Goal: Task Accomplishment & Management: Complete application form

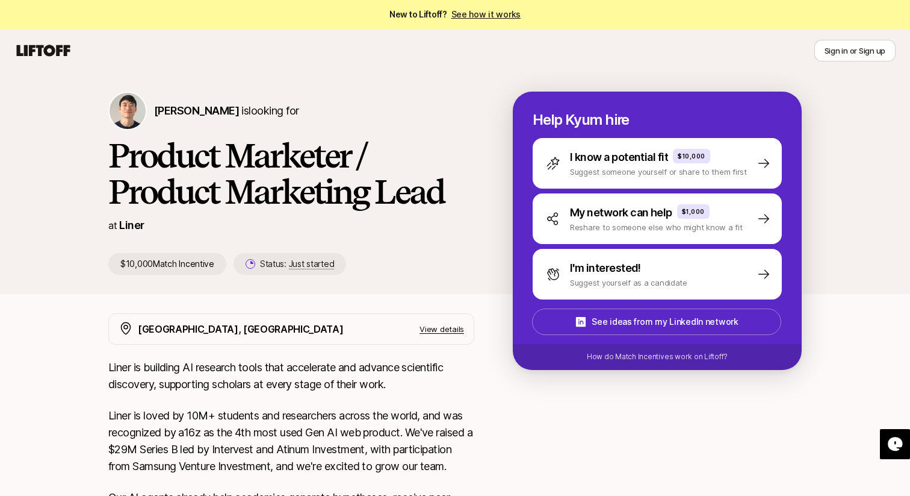
click at [434, 330] on p "View details" at bounding box center [442, 329] width 45 height 12
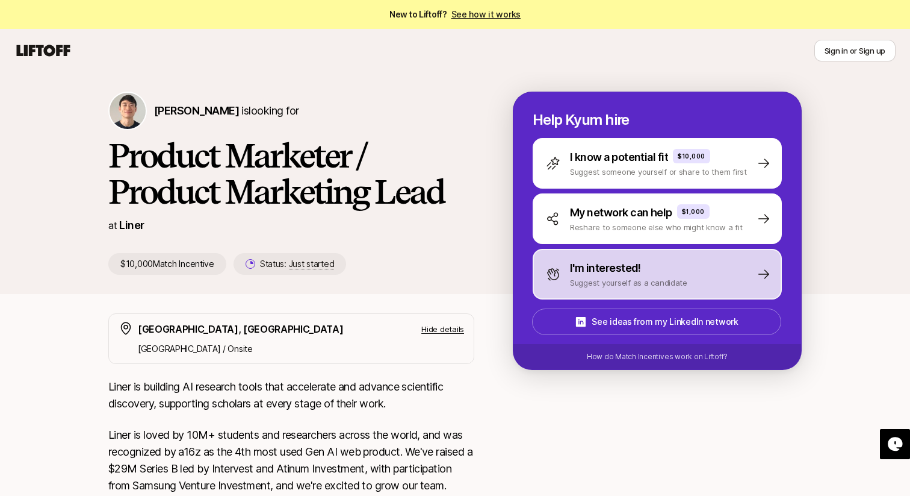
click at [604, 276] on p "Suggest yourself as a candidate" at bounding box center [628, 282] width 117 height 12
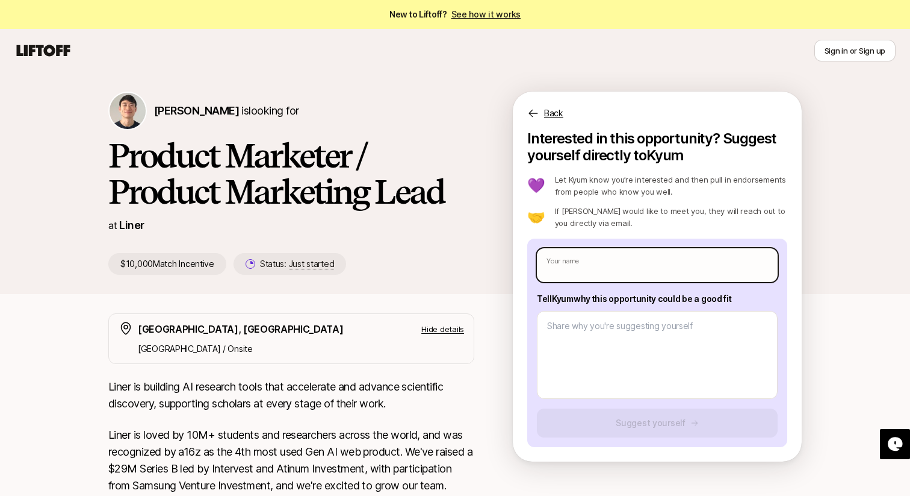
click at [589, 266] on input "text" at bounding box center [657, 265] width 241 height 34
type input "[PERSON_NAME] Ch"
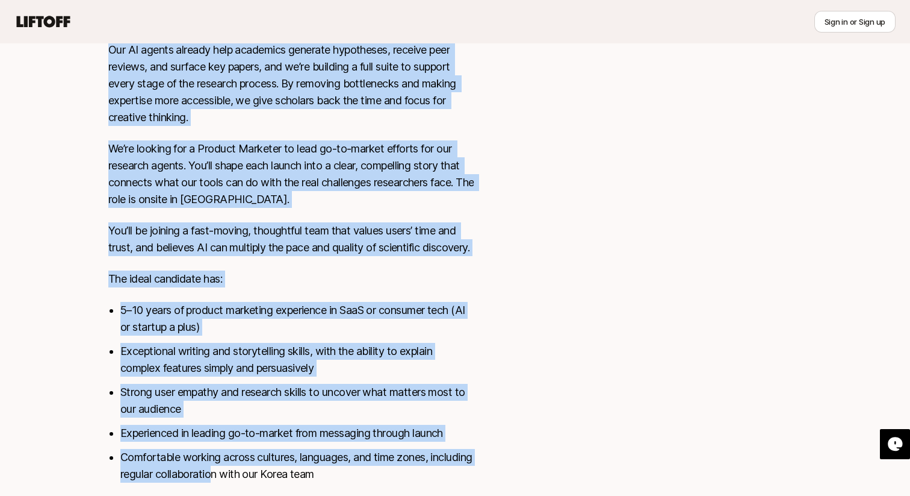
scroll to position [523, 0]
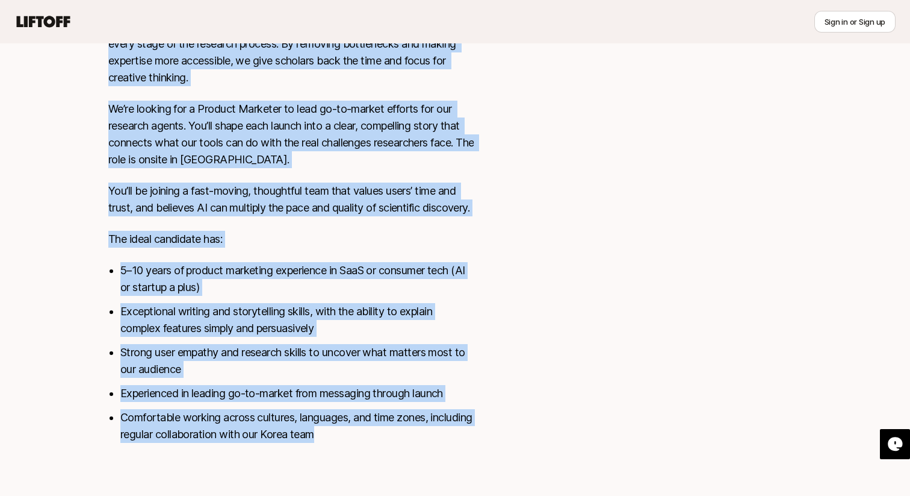
drag, startPoint x: 110, startPoint y: 116, endPoint x: 270, endPoint y: 471, distance: 389.7
click at [270, 471] on div "[GEOGRAPHIC_DATA], [GEOGRAPHIC_DATA] Hide details [GEOGRAPHIC_DATA] / Onsite Li…" at bounding box center [455, 146] width 722 height 679
copy div "Lorem ip dolorsit AM consecte adipi elit seddoeiusm tem incidid utlaboreet dolo…"
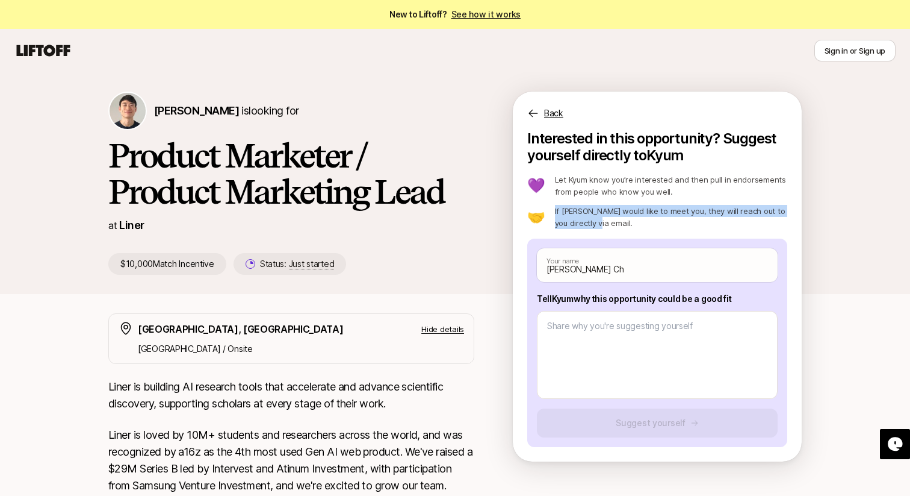
drag, startPoint x: 592, startPoint y: 220, endPoint x: 551, endPoint y: 210, distance: 41.8
click at [555, 210] on p "If [PERSON_NAME] would like to meet you, they will reach out to you directly vi…" at bounding box center [671, 217] width 232 height 24
copy p "If [PERSON_NAME] would like to meet you, they will reach out to you directly vi…"
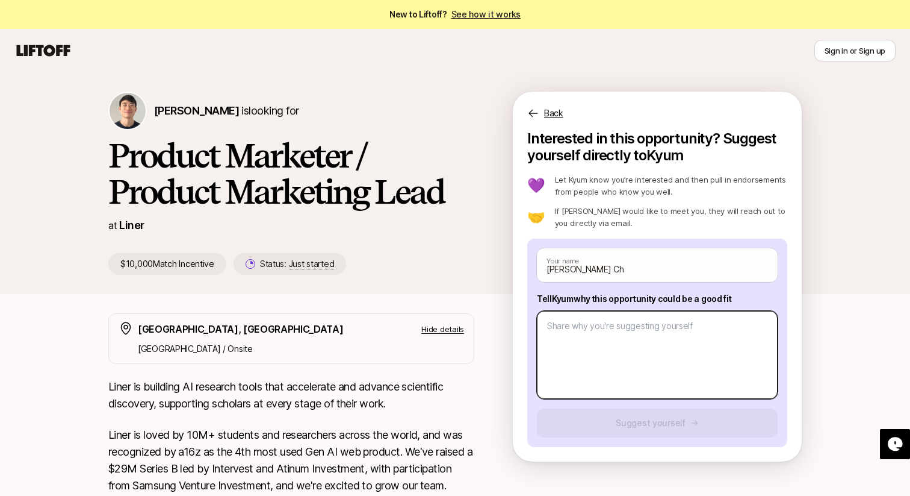
click at [592, 347] on textarea at bounding box center [657, 355] width 241 height 88
paste textarea "Hi [PERSON_NAME], I don’t just want to market products—I want to make people ca…"
type textarea "x"
type textarea "Hi [PERSON_NAME], I don’t just want to market products—I want to make people ca…"
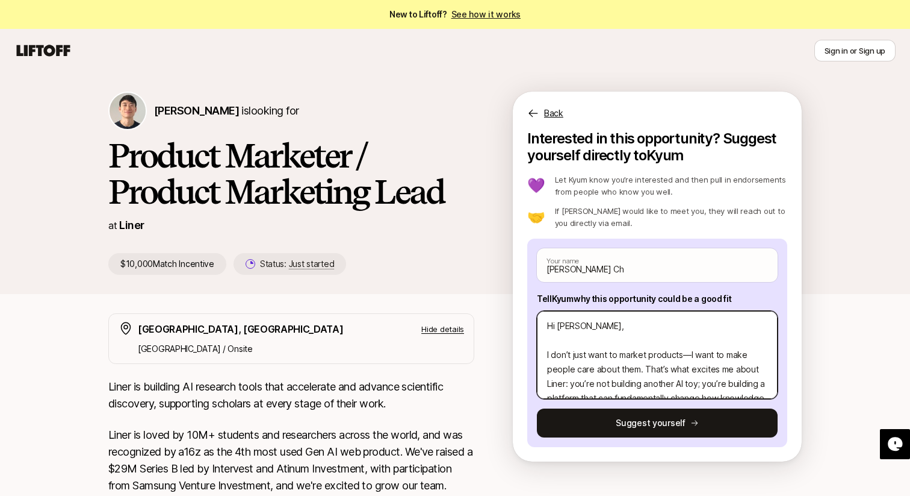
click at [576, 343] on textarea "Hi [PERSON_NAME], I don’t just want to market products—I want to make people ca…" at bounding box center [657, 355] width 241 height 88
type textarea "x"
type textarea "Hi Kyum, I don’t just want to market products—I want to make people care about …"
click at [688, 343] on textarea "Hi Kyum, I don’t just want to market products—I want to make people care about …" at bounding box center [657, 355] width 241 height 88
type textarea "x"
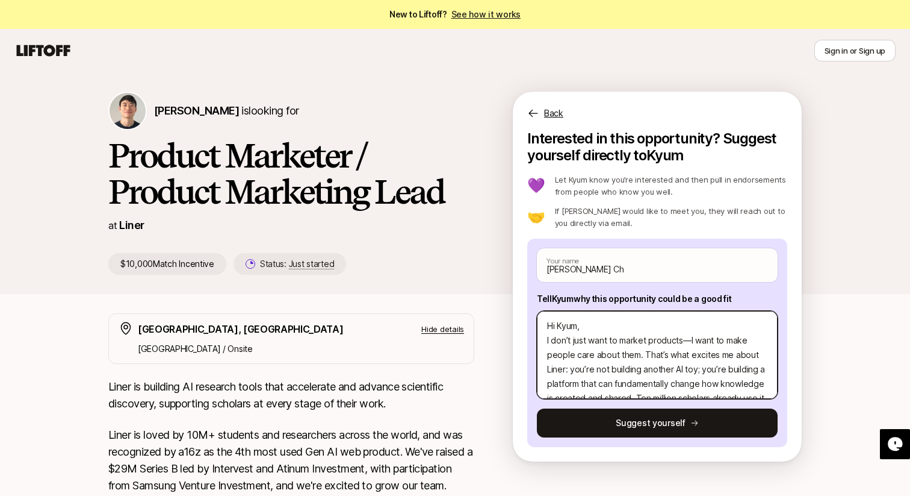
type textarea "Hi Kyum, I don’t just want to market productsI want to make people care about t…"
type textarea "x"
type textarea "Hi Kyum, I don’t just want to market products I want to make people care about …"
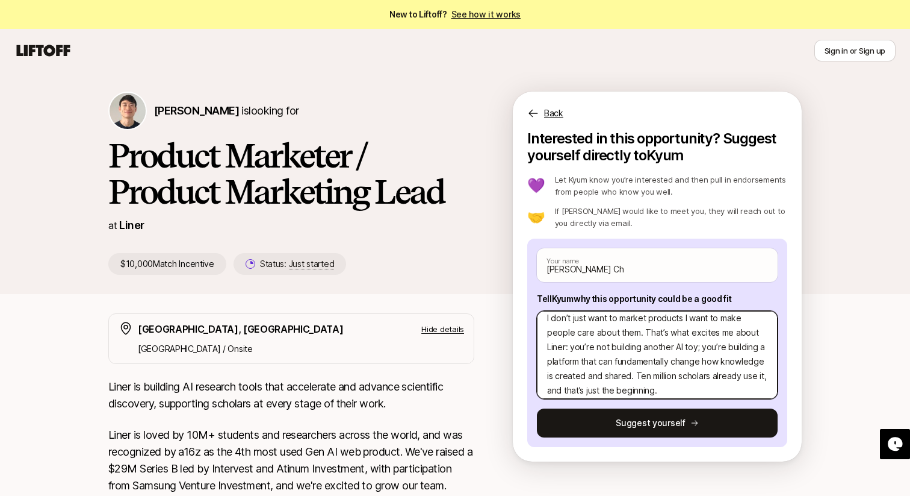
scroll to position [25, 0]
click at [570, 344] on textarea "Hi Kyum, I don’t just want to market products I want to make people care about …" at bounding box center [657, 355] width 241 height 88
type textarea "x"
type textarea "Hi Kyum, I don’t just want to market products I want to make people care about …"
type textarea "x"
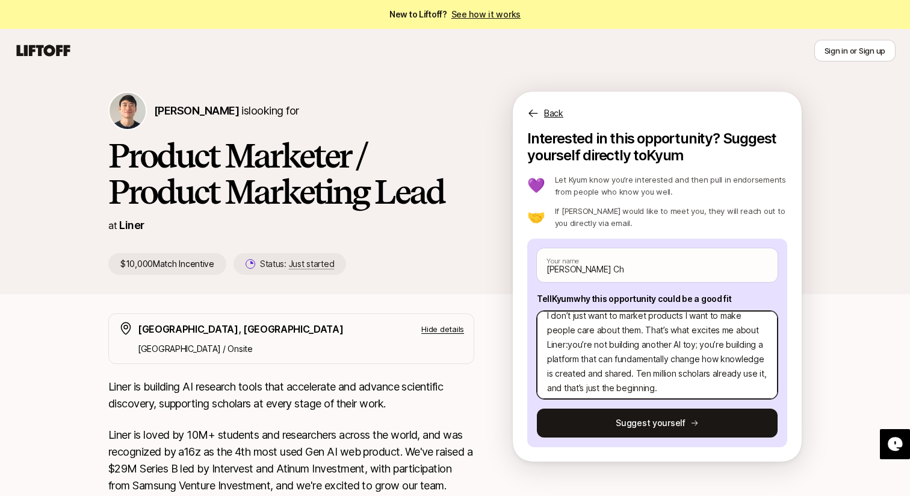
type textarea "Hi Kyum, I don’t just want to market products I want to make people care about …"
type textarea "x"
type textarea "Hi Kyum, I don’t just want to market products I want to make people care about …"
click at [694, 343] on textarea "Hi Kyum, I don’t just want to market products I want to make people care about …" at bounding box center [657, 355] width 241 height 88
type textarea "x"
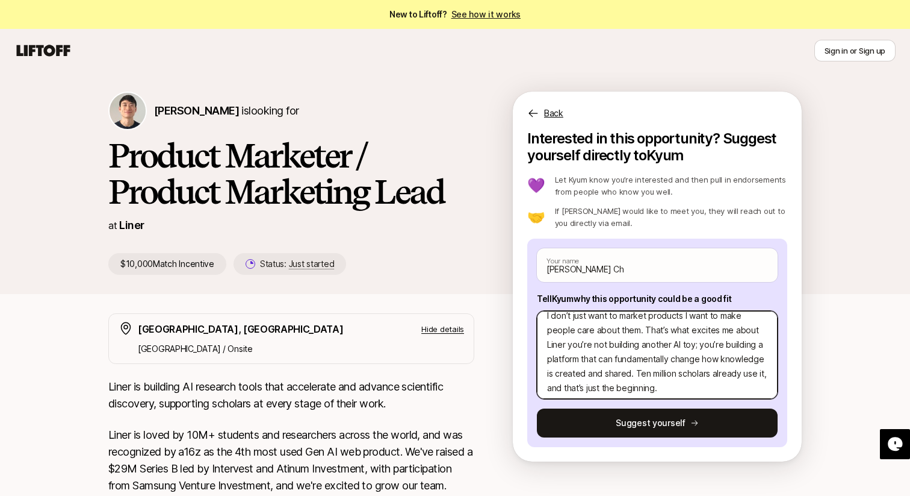
type textarea "Hi Kyum, I don’t just want to market products I want to make people care about …"
type textarea "x"
type textarea "Hi Kyum, I don’t just want to market products I want to make people care about …"
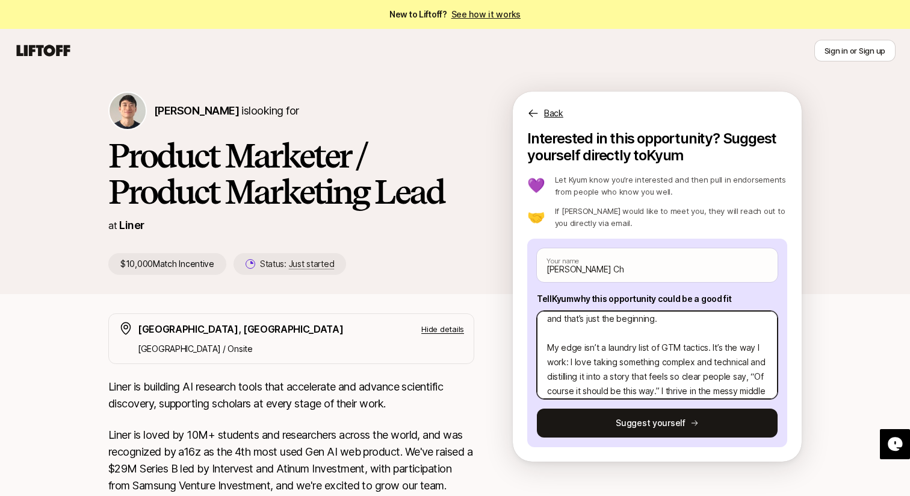
scroll to position [96, 0]
click at [570, 361] on textarea "Hi Kyum, I don’t just want to market products I want to make people care about …" at bounding box center [657, 355] width 241 height 88
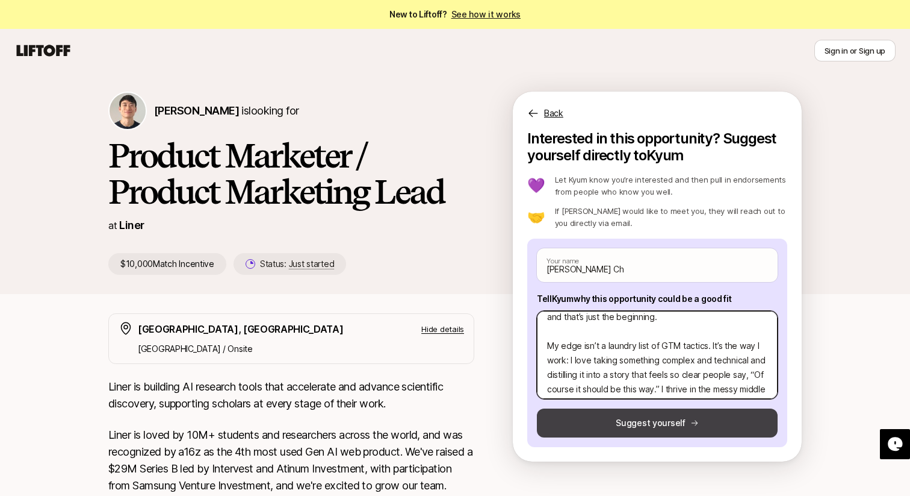
type textarea "x"
type textarea "Hi Kyum, I don’t just want to market products I want to make people care about …"
type textarea "x"
type textarea "Hi Kyum, I don’t just want to market products I want to make people care about …"
type textarea "x"
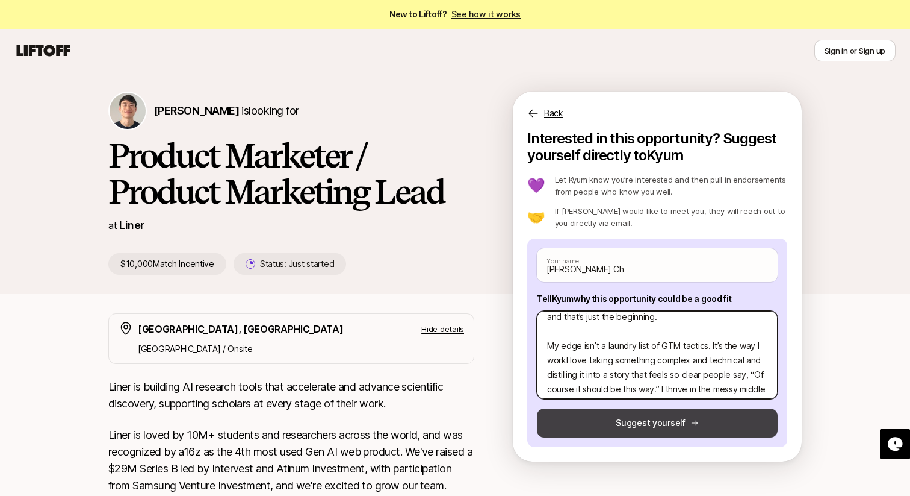
type textarea "Hi Kyum, I don’t just want to market products I want to make people care about …"
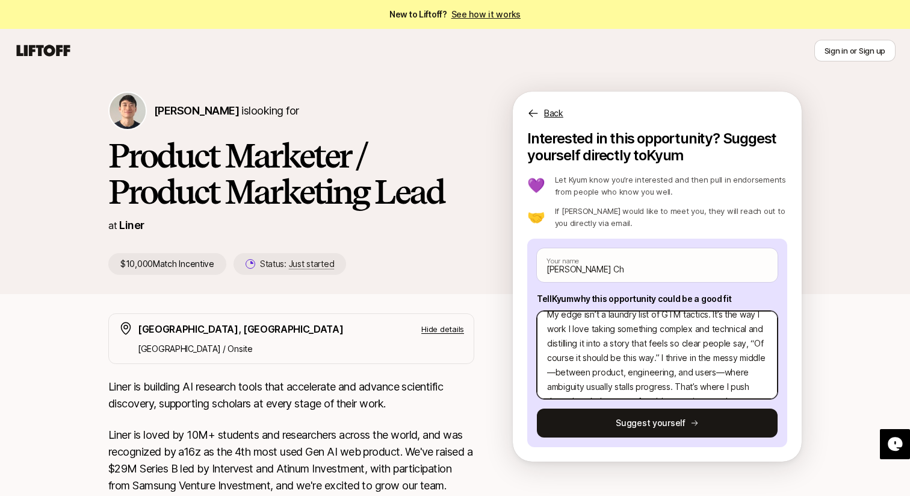
scroll to position [138, 0]
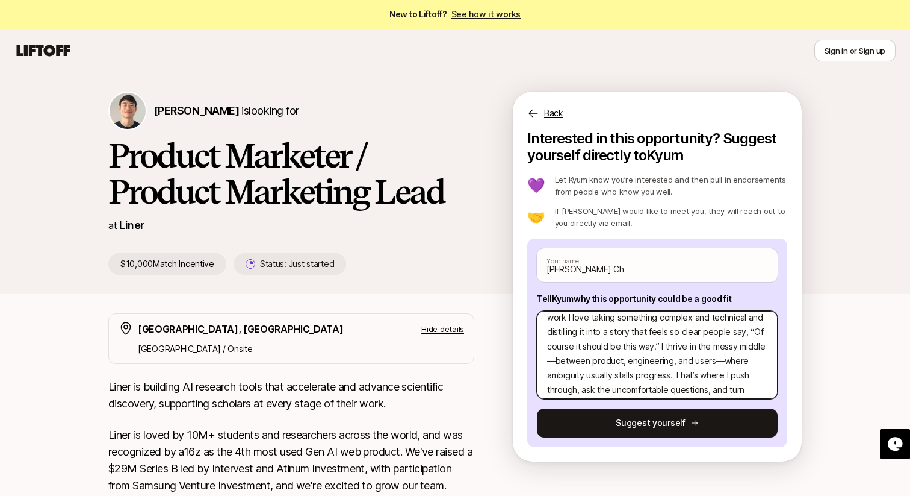
click at [660, 344] on textarea "Hi Kyum, I don’t just want to market products I want to make people care about …" at bounding box center [657, 355] width 241 height 88
type textarea "x"
type textarea "Hi Kyum, I don’t just want to market products I want to make people care about …"
type textarea "x"
type textarea "Hi Kyum, I don’t just want to market products I want to make people care about …"
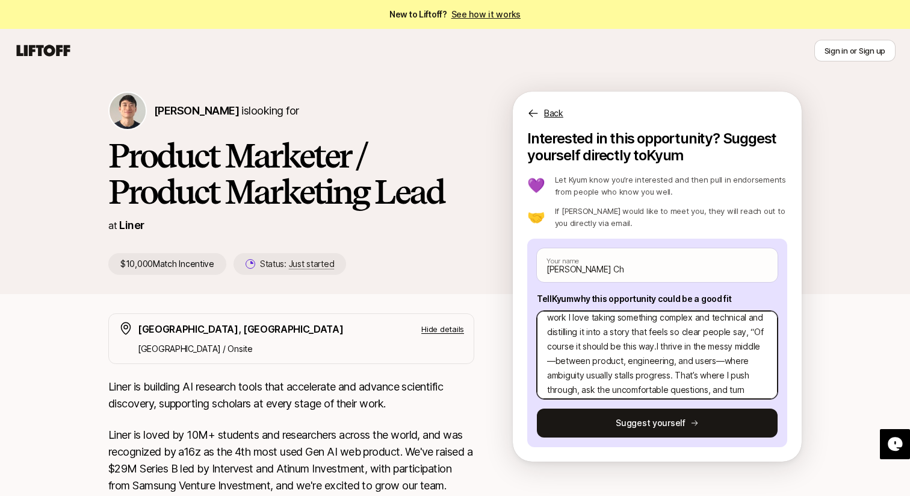
type textarea "x"
type textarea "Hi Kyum, I don’t just want to market products I want to make people care about …"
click at [556, 364] on textarea "Hi Kyum, I don’t just want to market products I want to make people care about …" at bounding box center [657, 355] width 241 height 88
type textarea "x"
type textarea "Hi Kyum, I don’t just want to market products I want to make people care about …"
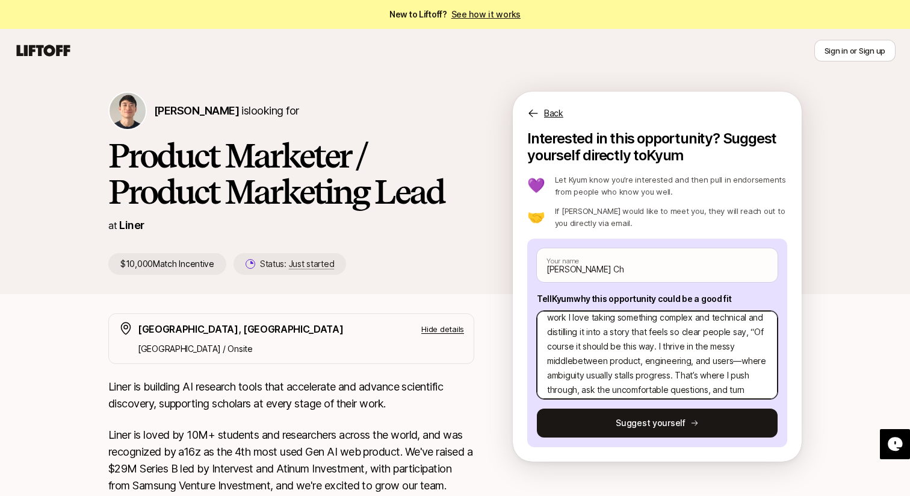
click at [738, 359] on textarea "Hi Kyum, I don’t just want to market products I want to make people care about …" at bounding box center [657, 355] width 241 height 88
type textarea "x"
type textarea "Hi Kyum, I don’t just want to market products I want to make people care about …"
type textarea "x"
type textarea "Hi Kyum, I don’t just want to market products I want to make people care about …"
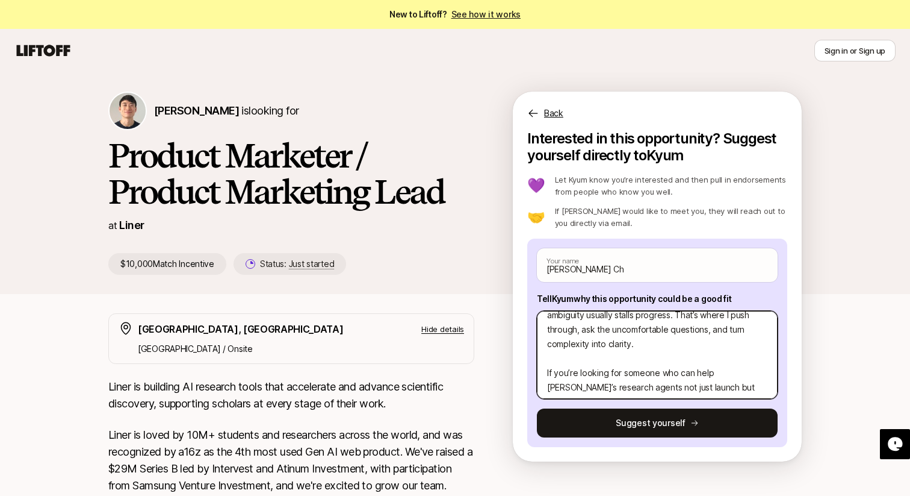
click at [642, 359] on textarea "Hi Kyum, I don’t just want to market products I want to make people care about …" at bounding box center [657, 355] width 241 height 88
type textarea "x"
type textarea "Hi Kyum, I don’t just want to market products I want to make people care about …"
type textarea "x"
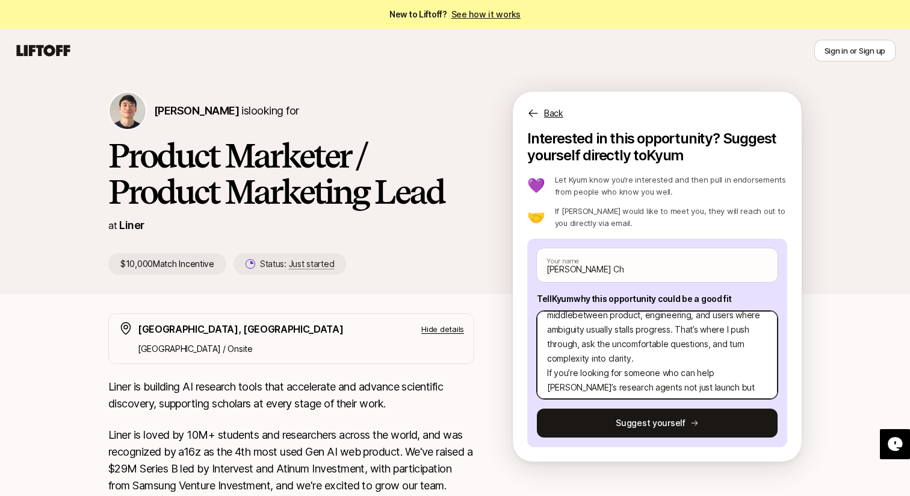
type textarea "Hi Kyum, I don’t just want to market products I want to make people care about …"
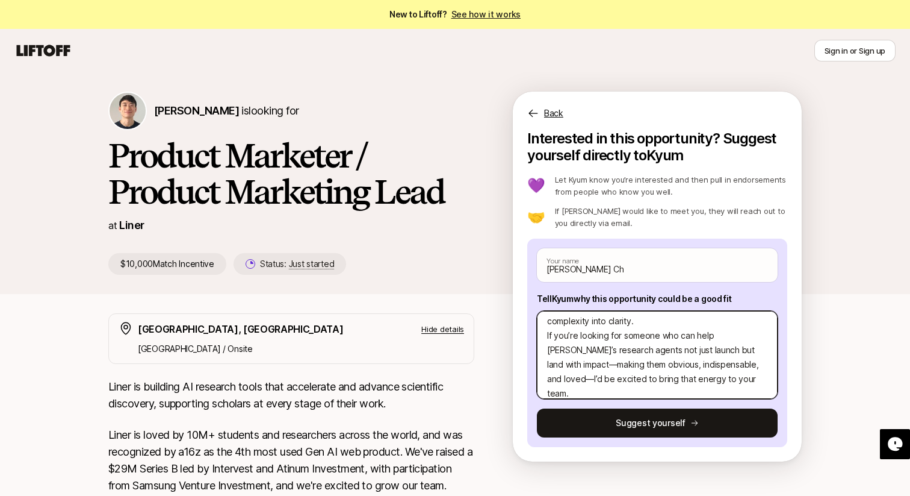
scroll to position [223, 0]
click at [754, 347] on textarea "Hi Kyum, I don’t just want to market products I want to make people care about …" at bounding box center [657, 355] width 241 height 88
type textarea "x"
type textarea "Hi Kyum, I don’t just want to market products I want to make people care about …"
type textarea "x"
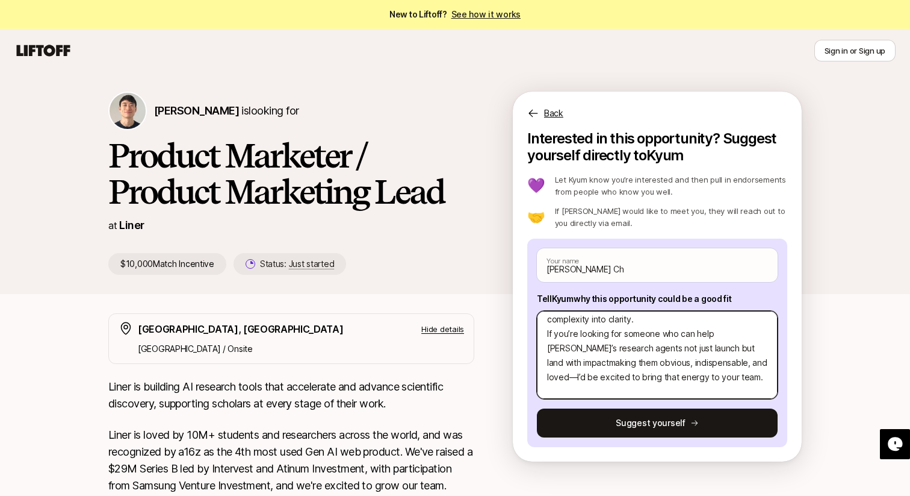
type textarea "Hi Kyum, I don’t just want to market products I want to make people care about …"
click at [735, 359] on textarea "Hi Kyum, I don’t just want to market products I want to make people care about …" at bounding box center [657, 355] width 241 height 88
type textarea "x"
type textarea "Hi Kyum, I don’t just want to market products I want to make people care about …"
type textarea "x"
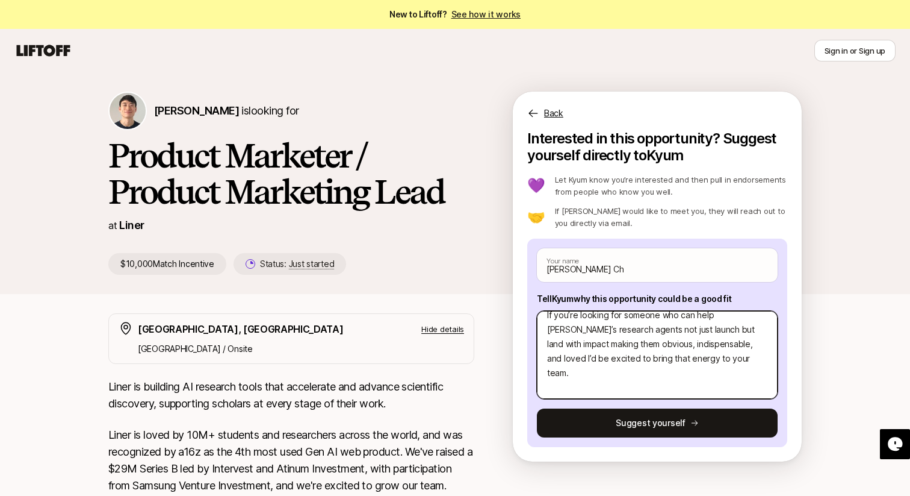
scroll to position [260, 0]
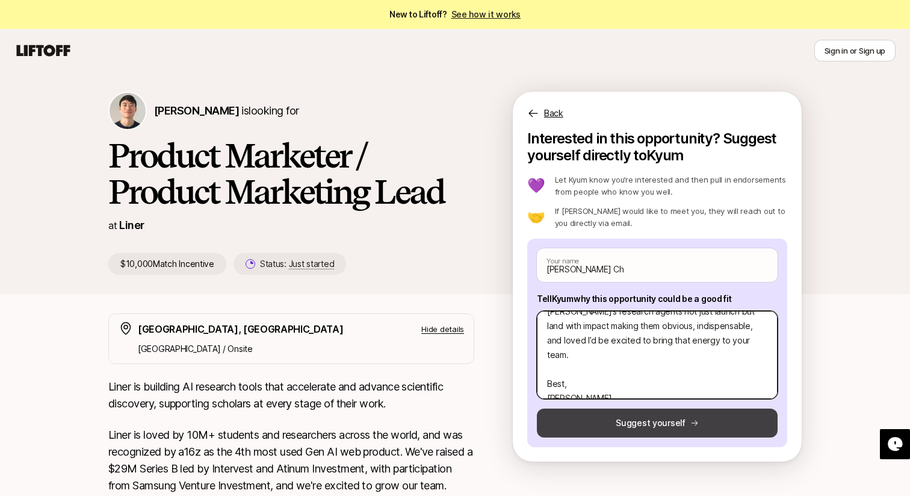
type textarea "Hi Kyum, I don’t just want to market products I want to make people care about …"
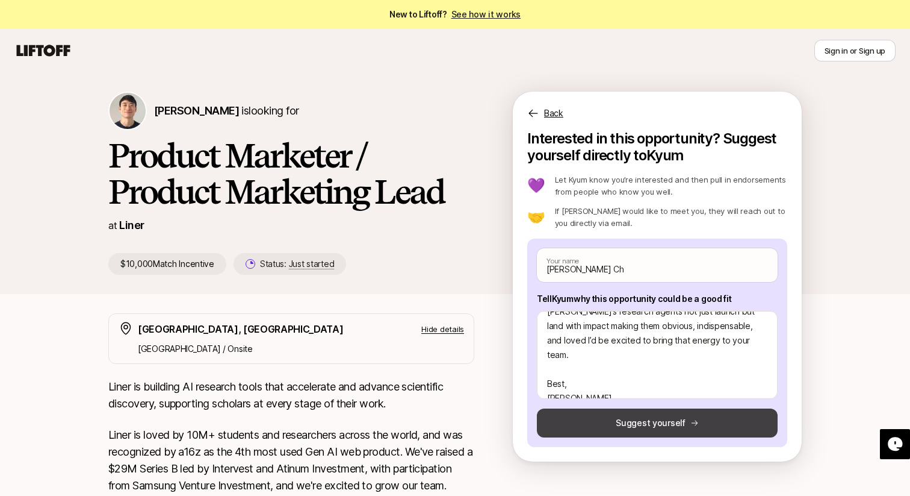
click at [659, 420] on button "Suggest yourself" at bounding box center [657, 422] width 241 height 29
type textarea "x"
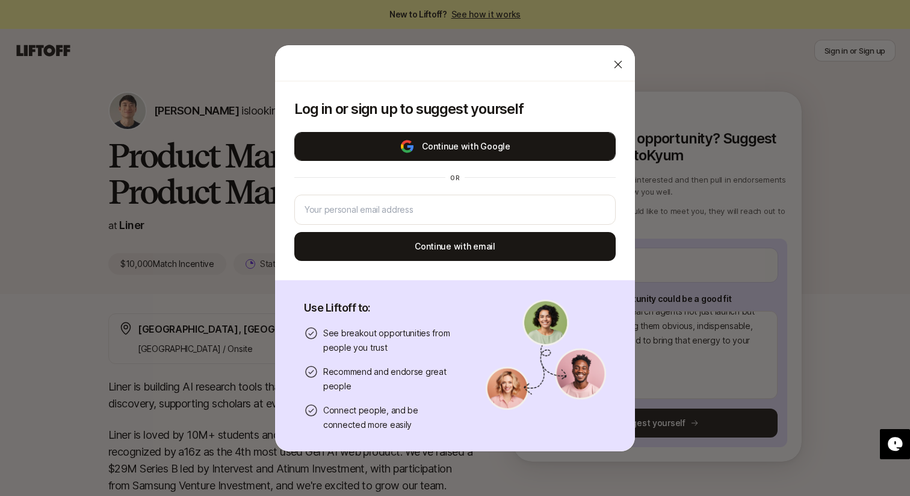
click at [492, 151] on button "Continue with Google" at bounding box center [455, 146] width 322 height 29
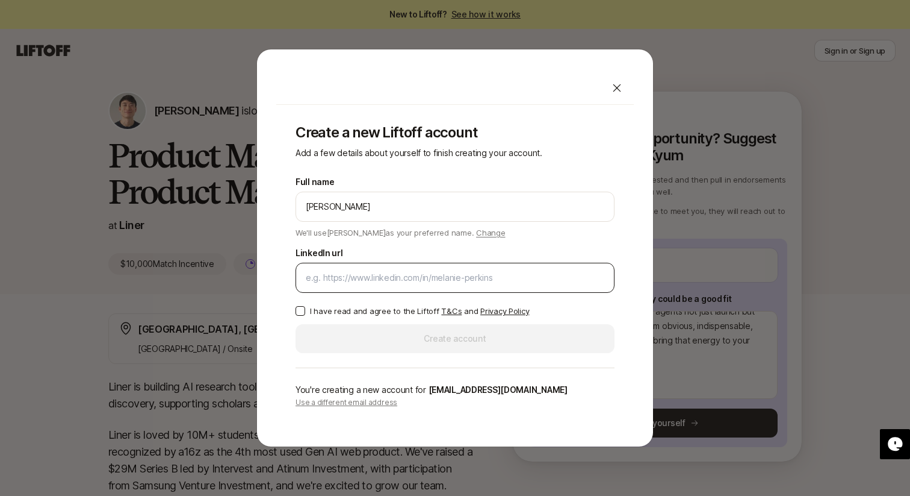
click at [403, 273] on input "LinkedIn url" at bounding box center [455, 277] width 299 height 14
paste input "[DOMAIN_NAME][URL][PERSON_NAME]"
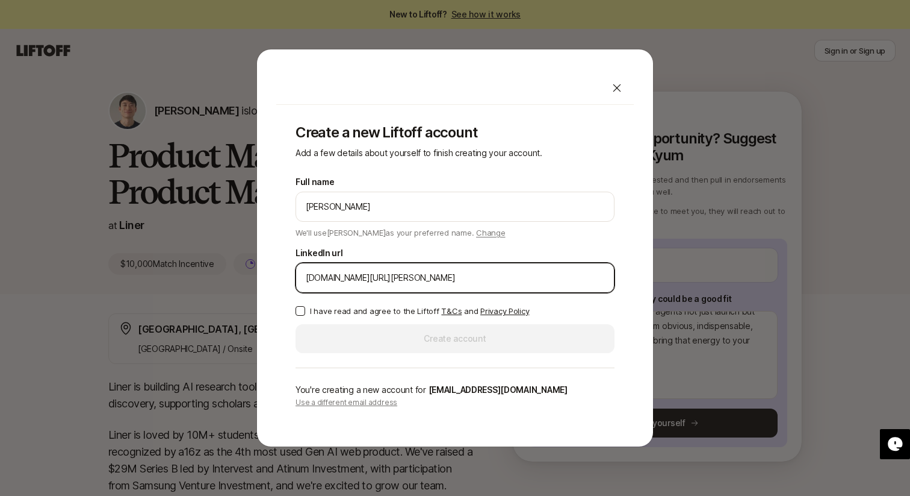
type input "[DOMAIN_NAME][URL][PERSON_NAME]"
click at [298, 309] on button "I have read and agree to the Liftoff T&Cs and Privacy Policy" at bounding box center [301, 311] width 10 height 10
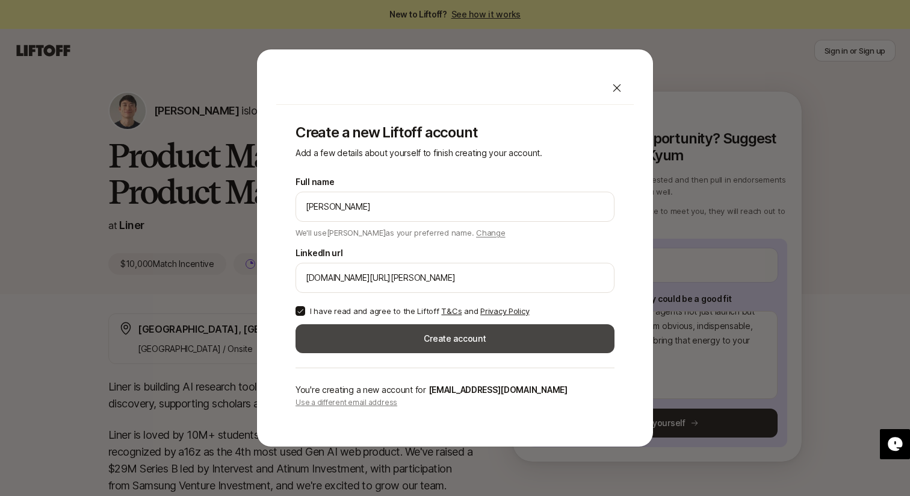
click at [355, 330] on button "Create account" at bounding box center [455, 338] width 319 height 29
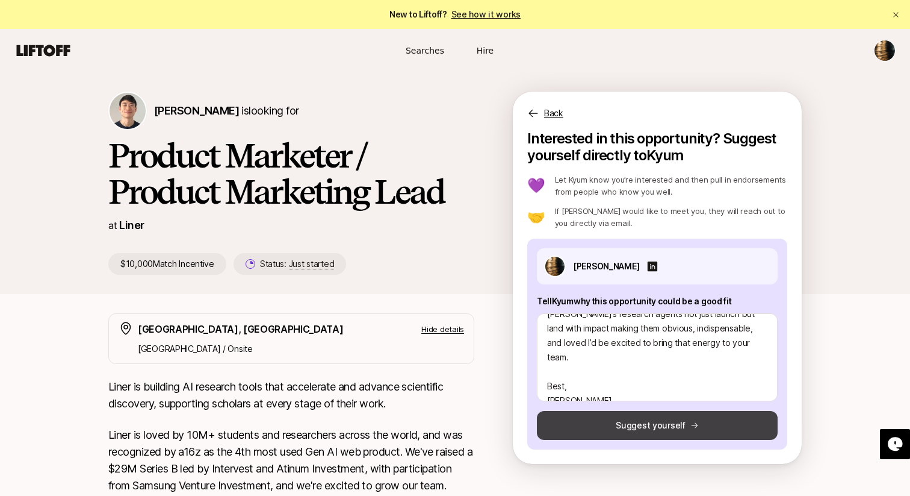
click at [629, 417] on button "Suggest yourself" at bounding box center [657, 425] width 241 height 29
type textarea "x"
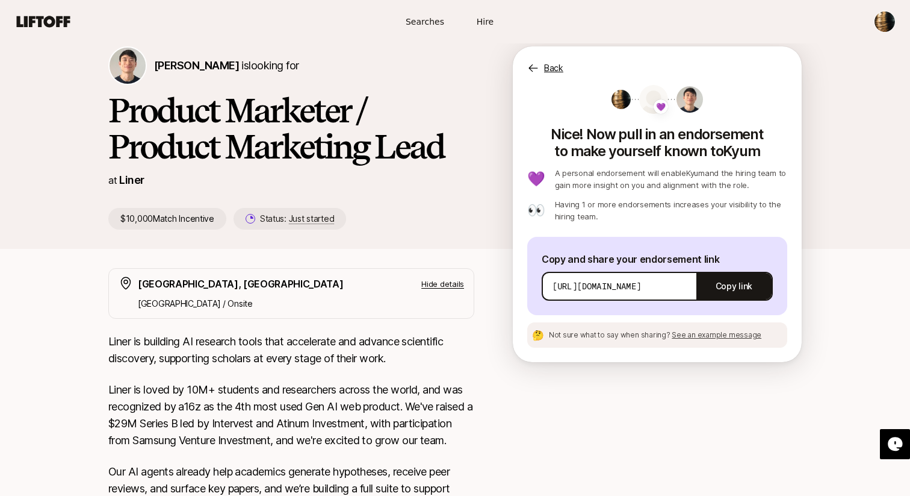
scroll to position [70, 0]
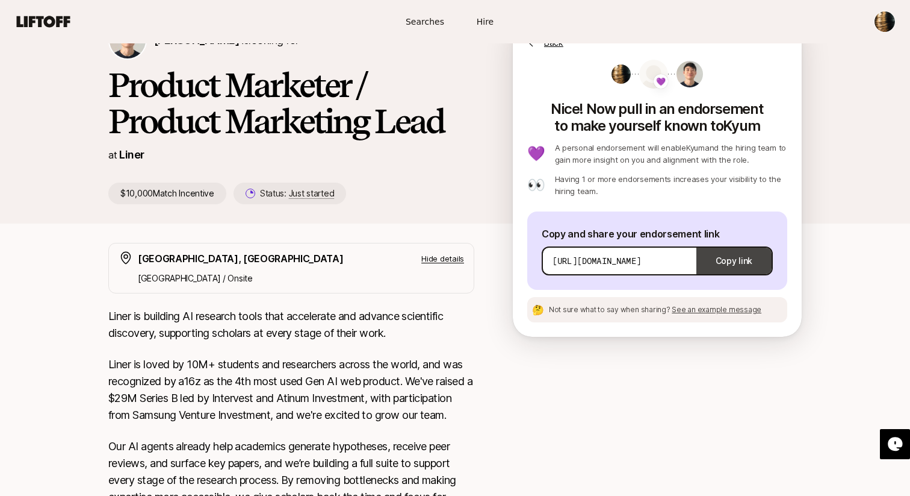
click at [705, 264] on button "Copy link" at bounding box center [734, 261] width 75 height 34
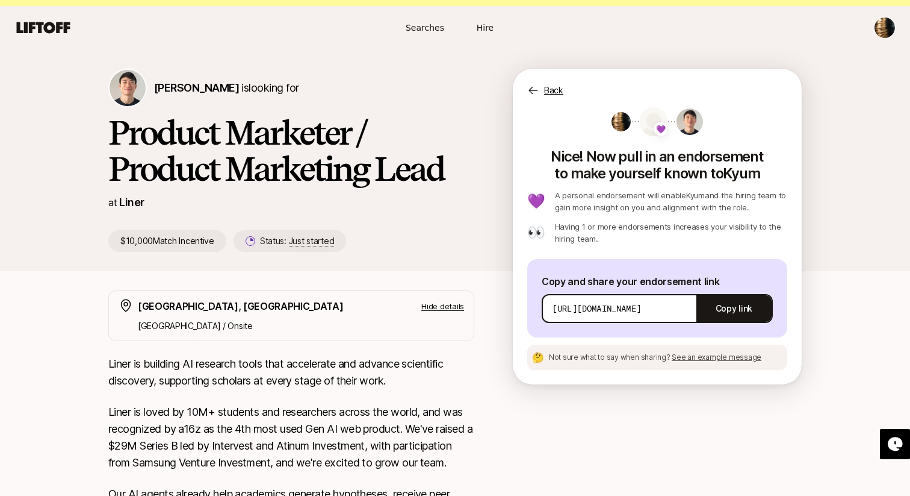
scroll to position [0, 0]
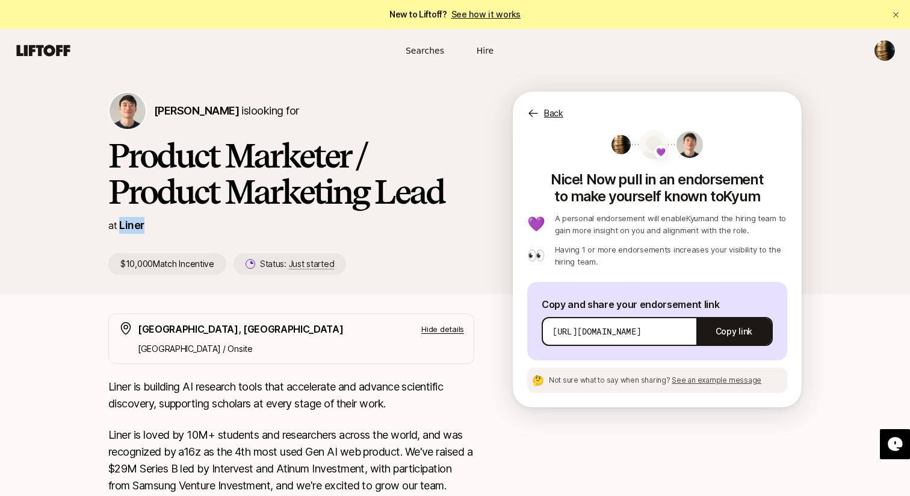
drag, startPoint x: 149, startPoint y: 231, endPoint x: 119, endPoint y: 226, distance: 31.1
click at [119, 226] on div "at Liner" at bounding box center [291, 225] width 366 height 17
copy link "Liner"
